Goal: Complete application form

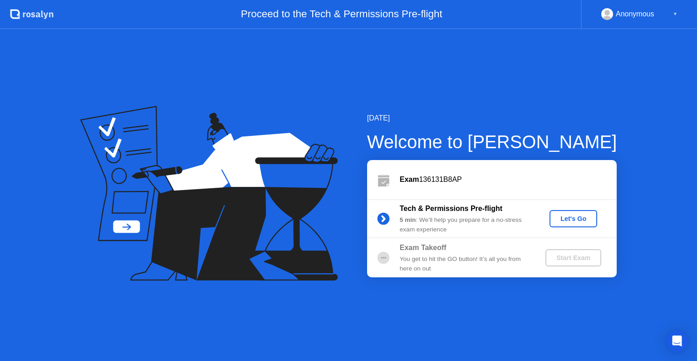
click at [566, 216] on div "Let's Go" at bounding box center [573, 218] width 40 height 7
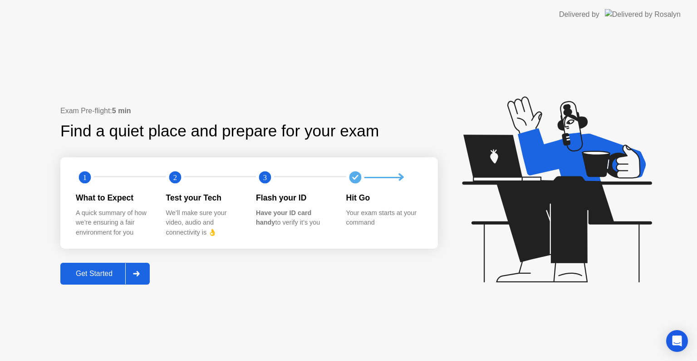
click at [133, 278] on div at bounding box center [136, 273] width 22 height 21
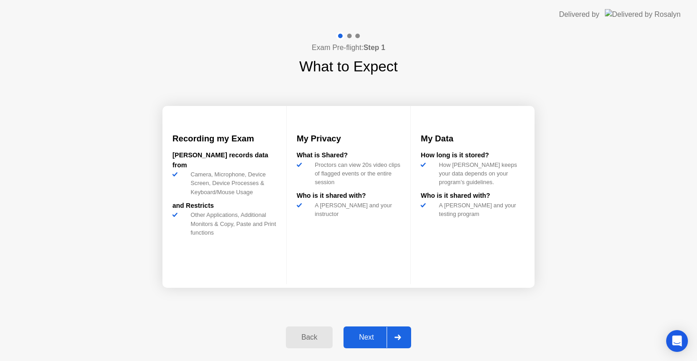
click at [376, 341] on div "Next" at bounding box center [366, 337] width 40 height 8
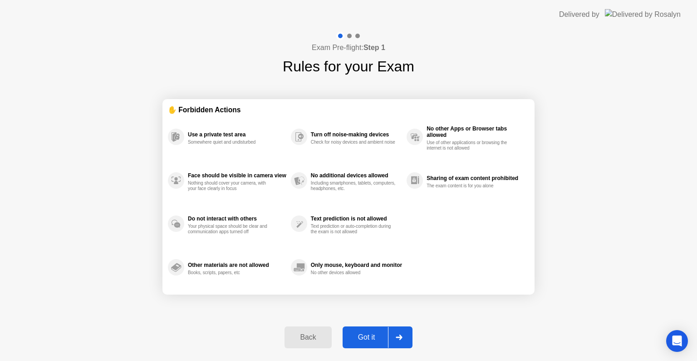
click at [375, 331] on button "Got it" at bounding box center [378, 337] width 70 height 22
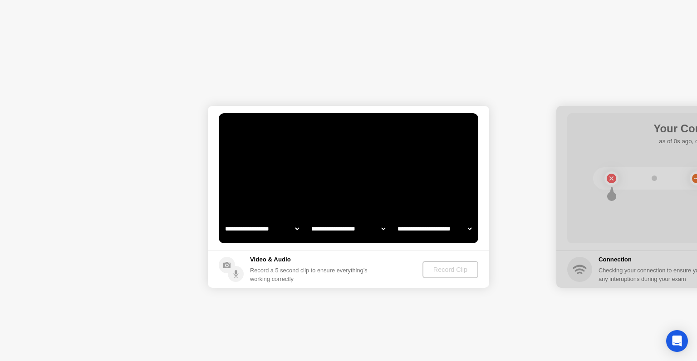
select select "**********"
select select "*******"
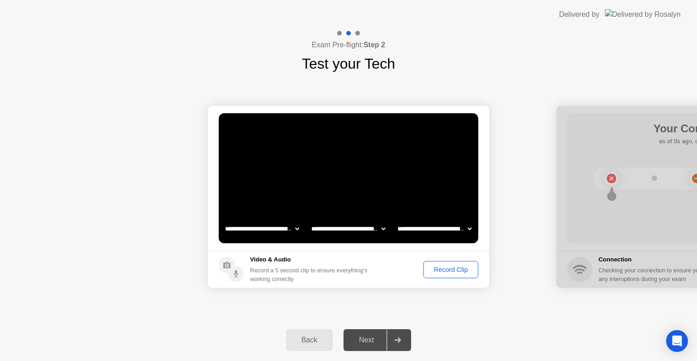
click at [372, 340] on div "Next" at bounding box center [366, 340] width 40 height 8
click at [400, 337] on icon at bounding box center [398, 339] width 7 height 5
click at [447, 269] on div "Record Clip" at bounding box center [451, 269] width 49 height 7
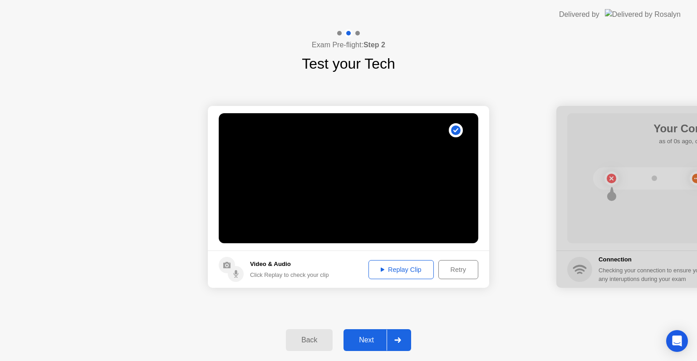
click at [400, 267] on div "Replay Clip" at bounding box center [401, 269] width 59 height 7
click at [394, 338] on div at bounding box center [398, 339] width 22 height 21
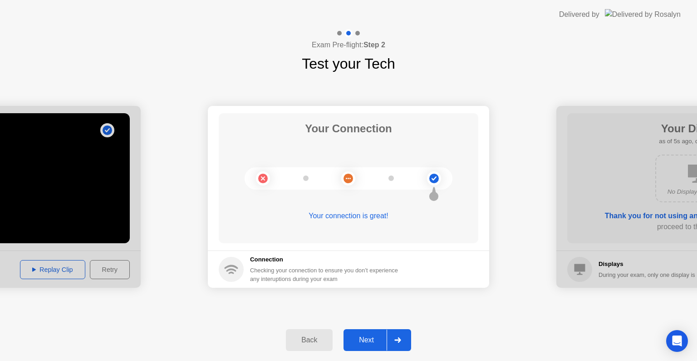
click at [393, 335] on div at bounding box center [398, 339] width 22 height 21
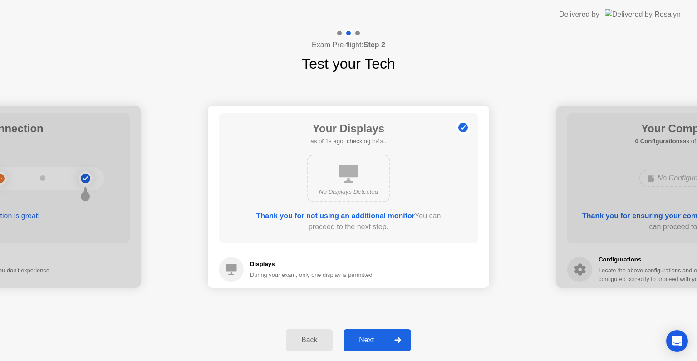
click at [395, 341] on icon at bounding box center [398, 339] width 7 height 5
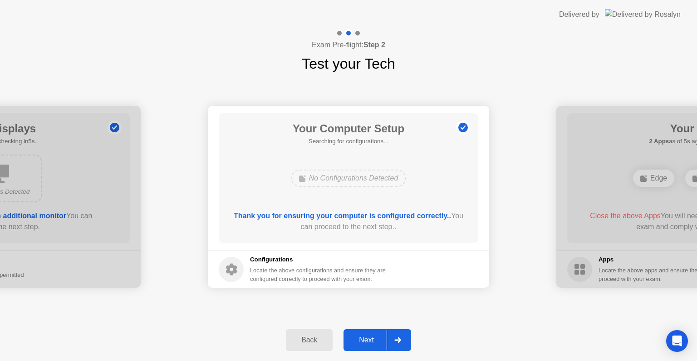
click at [395, 344] on div at bounding box center [398, 339] width 22 height 21
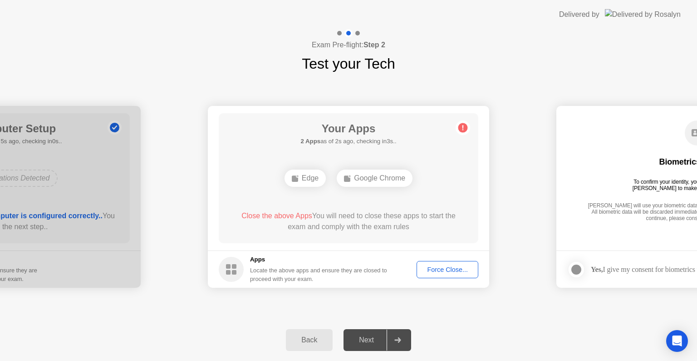
click at [450, 268] on div "Force Close..." at bounding box center [447, 269] width 55 height 7
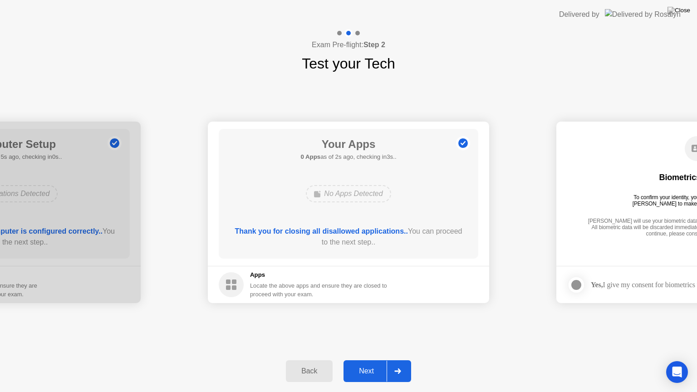
click at [376, 360] on div "Next" at bounding box center [366, 371] width 40 height 8
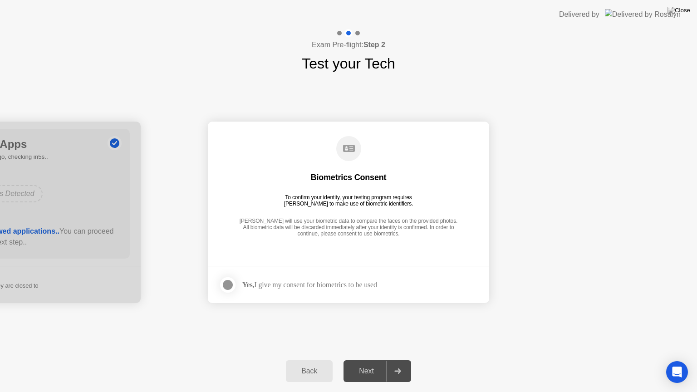
click at [326, 283] on div "Yes, I give my consent for biometrics to be used" at bounding box center [309, 285] width 135 height 9
click at [242, 292] on app-checkbox at bounding box center [231, 285] width 24 height 18
click at [222, 282] on div at bounding box center [227, 285] width 11 height 11
click at [374, 360] on button "Next" at bounding box center [378, 372] width 68 height 22
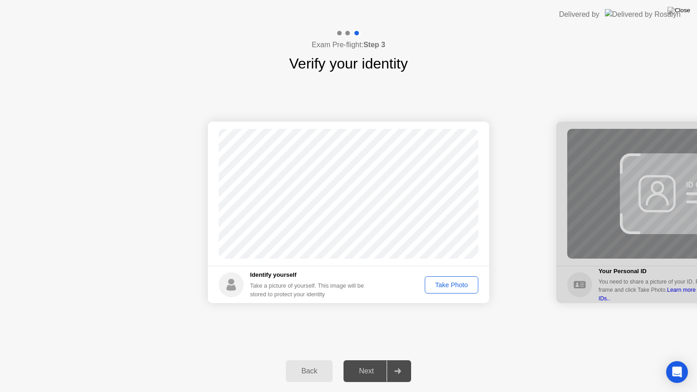
click at [458, 286] on div "Take Photo" at bounding box center [451, 285] width 47 height 7
click at [452, 287] on div "Retake" at bounding box center [457, 285] width 35 height 7
click at [454, 287] on div "Take Photo" at bounding box center [451, 285] width 47 height 7
click at [452, 282] on div "Retake" at bounding box center [457, 285] width 35 height 7
click at [452, 282] on div "Take Photo" at bounding box center [451, 285] width 47 height 7
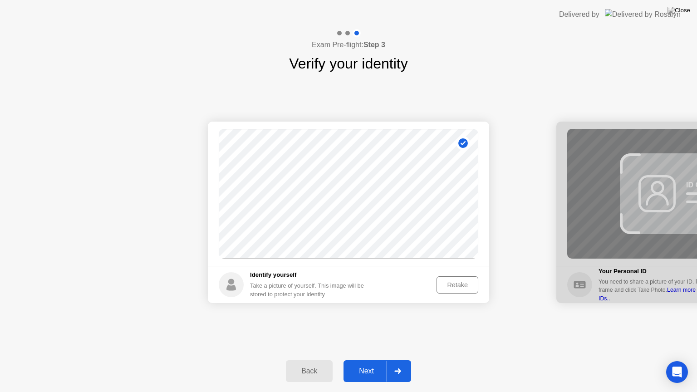
click at [386, 360] on div "Next" at bounding box center [366, 371] width 40 height 8
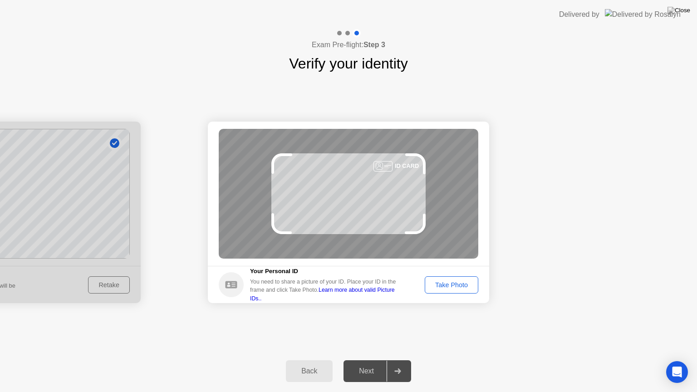
click at [436, 283] on div "Take Photo" at bounding box center [451, 285] width 47 height 7
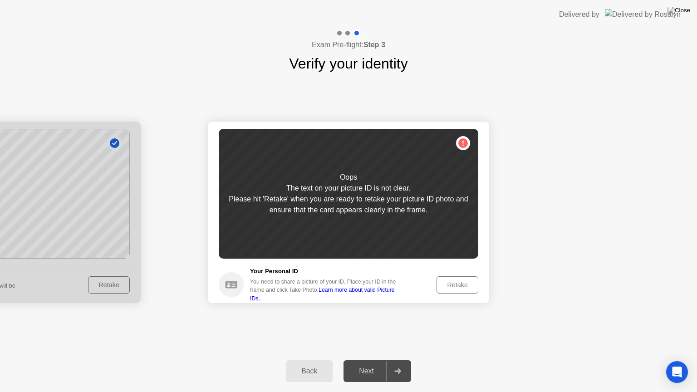
click at [447, 285] on div "Retake" at bounding box center [457, 285] width 35 height 7
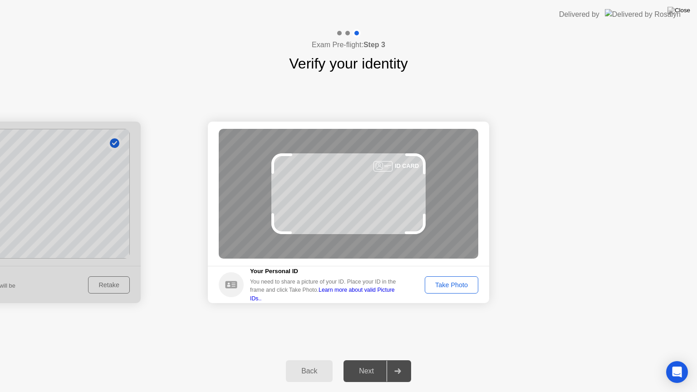
click at [445, 286] on div "Take Photo" at bounding box center [451, 285] width 47 height 7
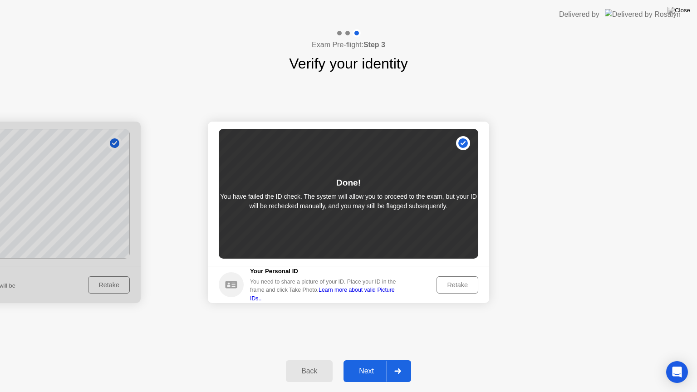
click at [383, 360] on div "Next" at bounding box center [366, 371] width 40 height 8
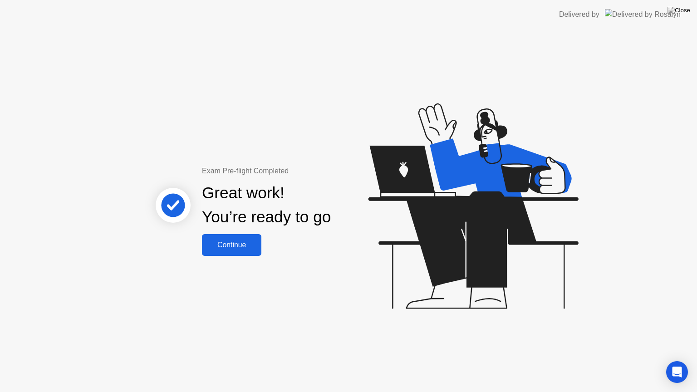
click at [240, 241] on div "Continue" at bounding box center [232, 245] width 54 height 8
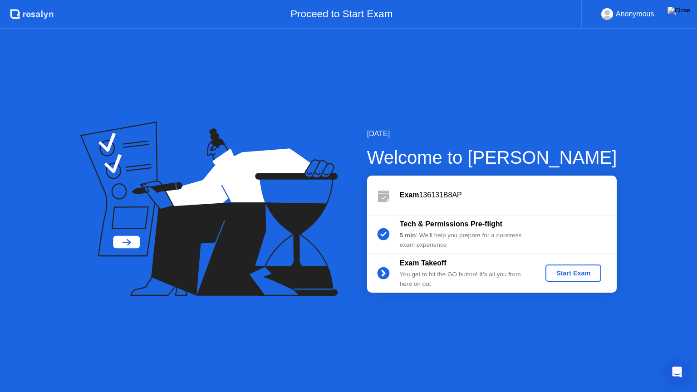
click at [558, 267] on button "Start Exam" at bounding box center [574, 273] width 56 height 17
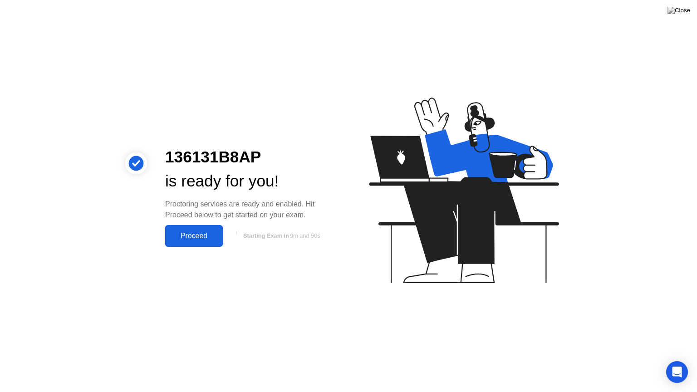
click at [181, 239] on div "Proceed" at bounding box center [194, 236] width 52 height 8
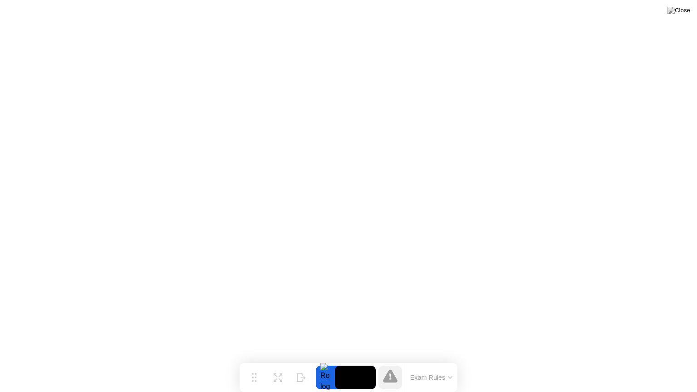
click at [450, 360] on icon at bounding box center [450, 377] width 5 height 3
